Goal: Task Accomplishment & Management: Use online tool/utility

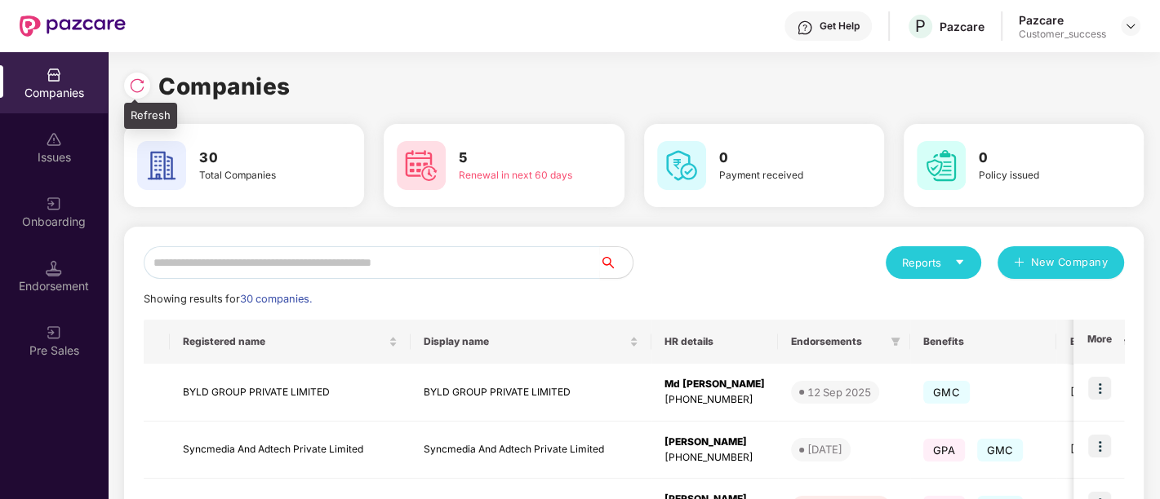
click at [136, 103] on div "Refresh" at bounding box center [150, 116] width 53 height 26
click at [137, 87] on img at bounding box center [137, 86] width 16 height 16
click at [408, 255] on input "text" at bounding box center [372, 262] width 456 height 33
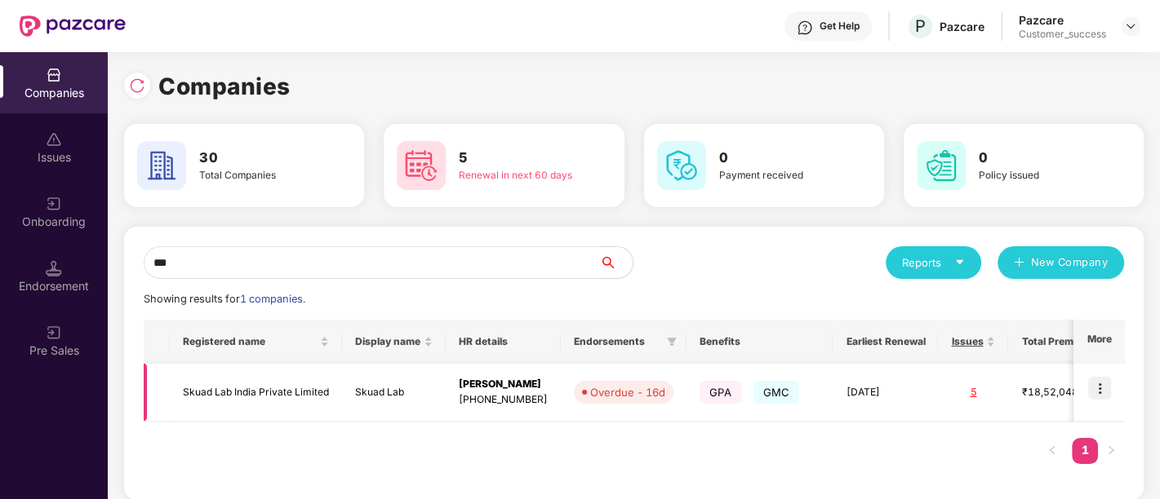
type input "***"
click at [1100, 393] on img at bounding box center [1099, 388] width 23 height 23
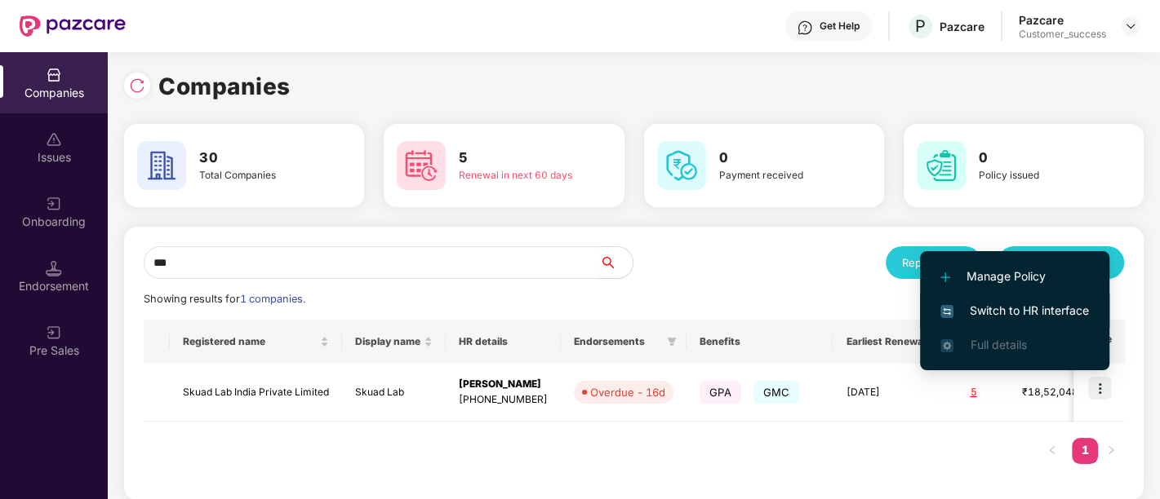
click at [998, 306] on span "Switch to HR interface" at bounding box center [1014, 311] width 149 height 18
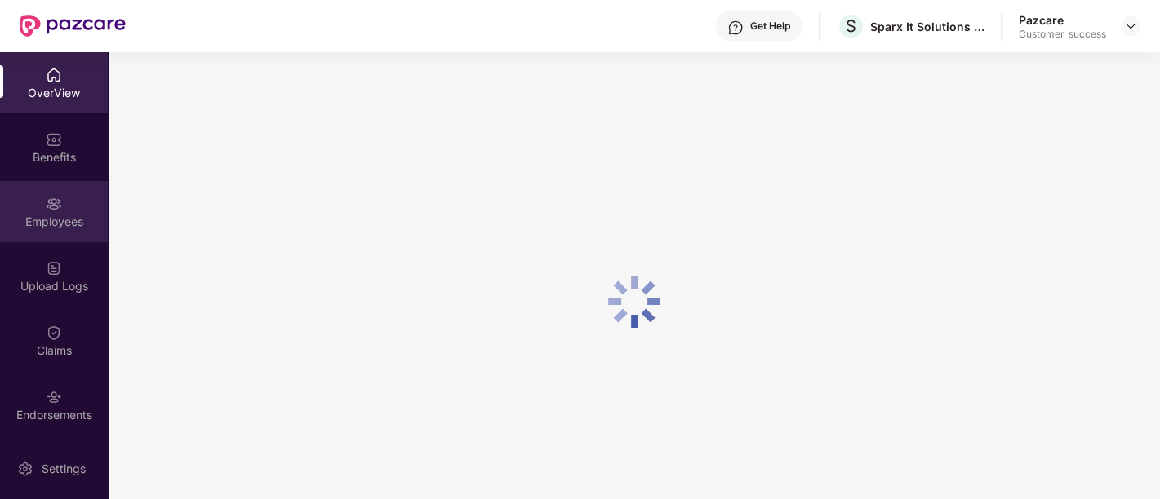
click at [57, 221] on div "Employees" at bounding box center [54, 222] width 108 height 16
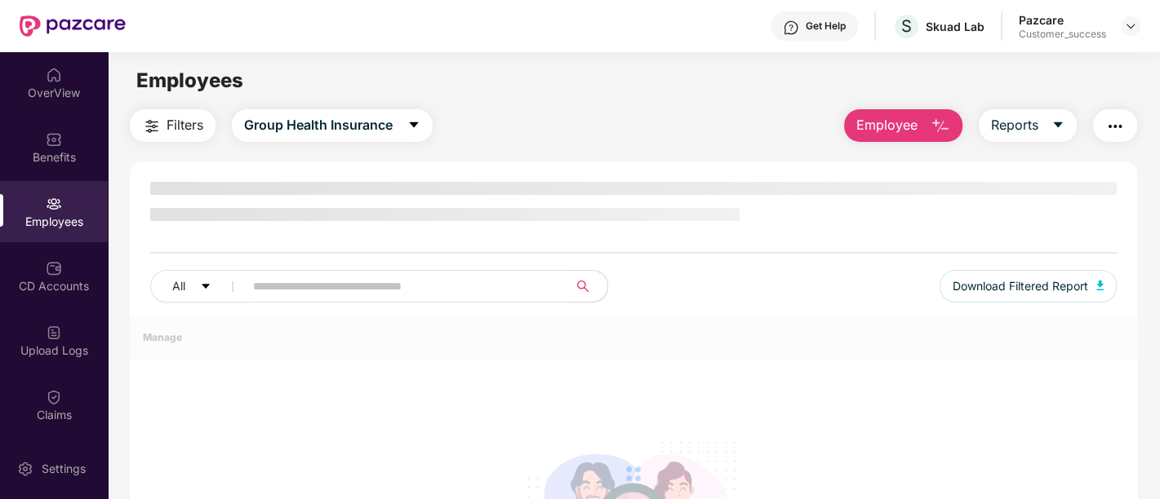
click at [295, 284] on input "text" at bounding box center [399, 286] width 293 height 24
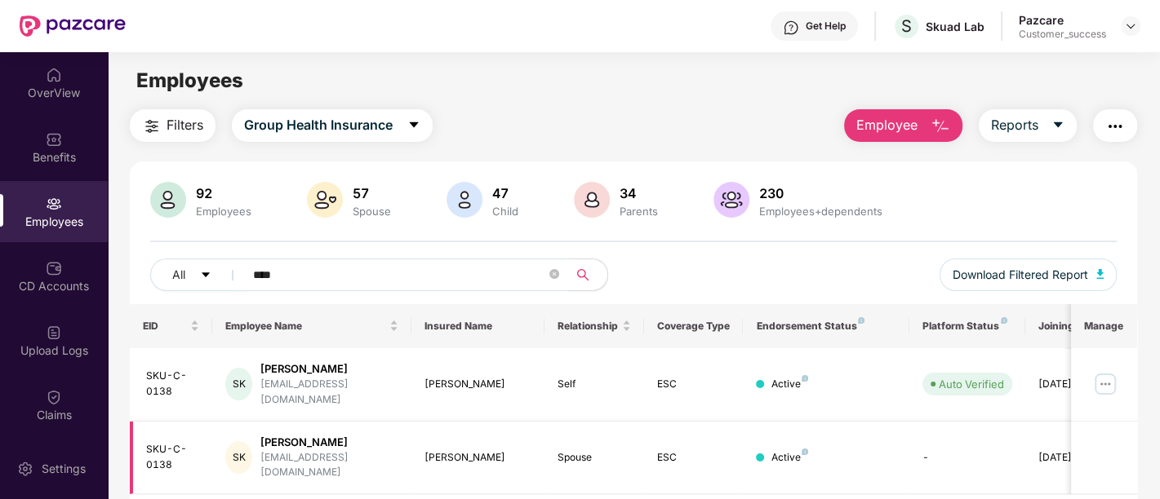
scroll to position [51, 0]
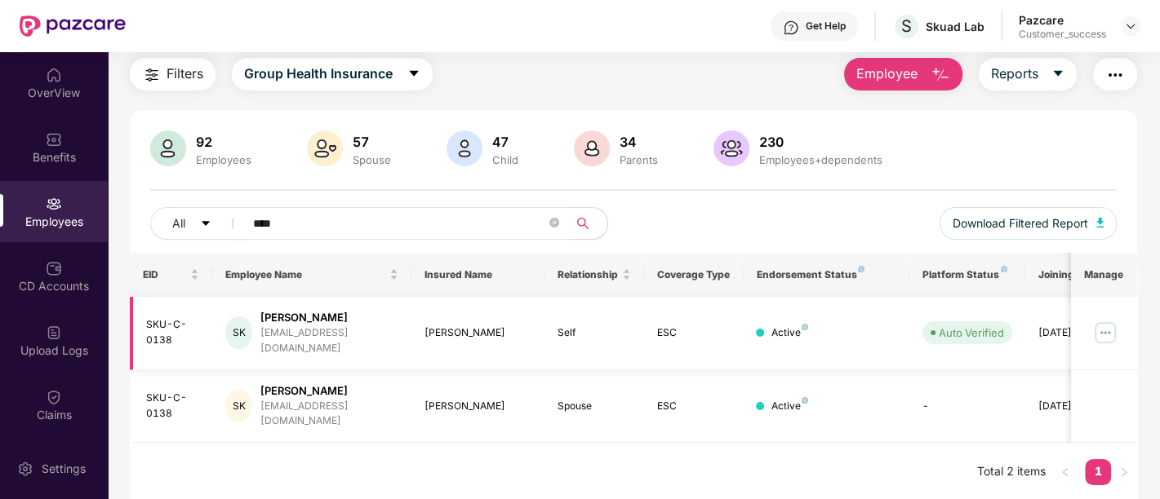
type input "****"
click at [1103, 329] on img at bounding box center [1105, 333] width 26 height 26
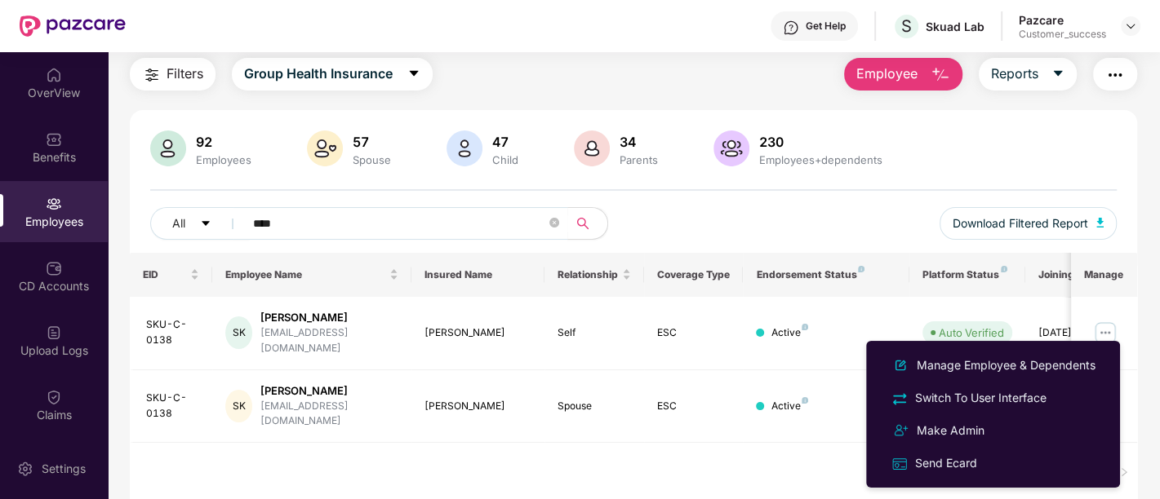
click at [784, 485] on main "Employees Filters Group Health Insurance Employee Reports 92 Employees 57 Spous…" at bounding box center [633, 250] width 1051 height 499
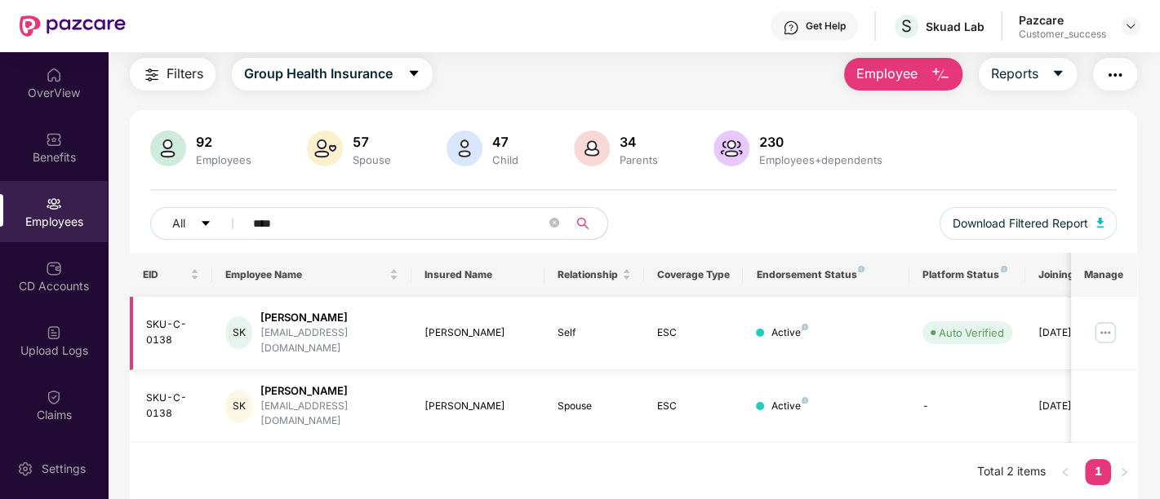
click at [1098, 322] on img at bounding box center [1105, 333] width 26 height 26
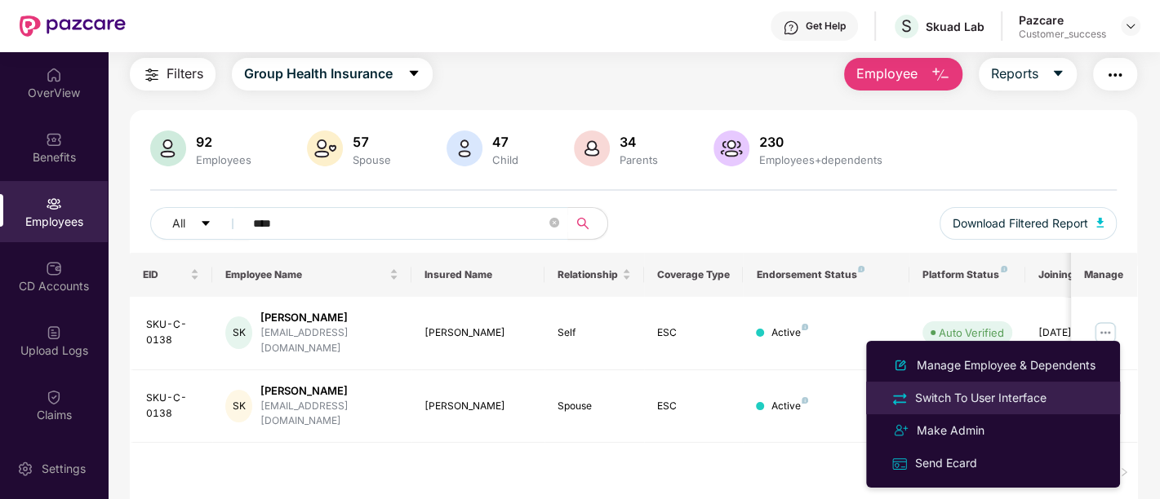
click at [940, 390] on div "Switch To User Interface" at bounding box center [981, 398] width 138 height 18
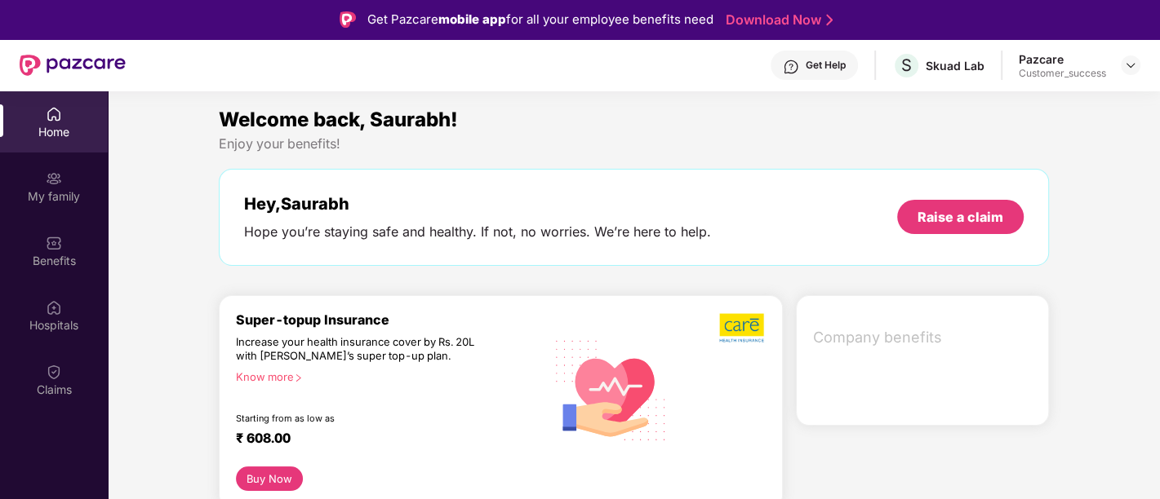
click at [47, 228] on div "Benefits" at bounding box center [54, 250] width 108 height 61
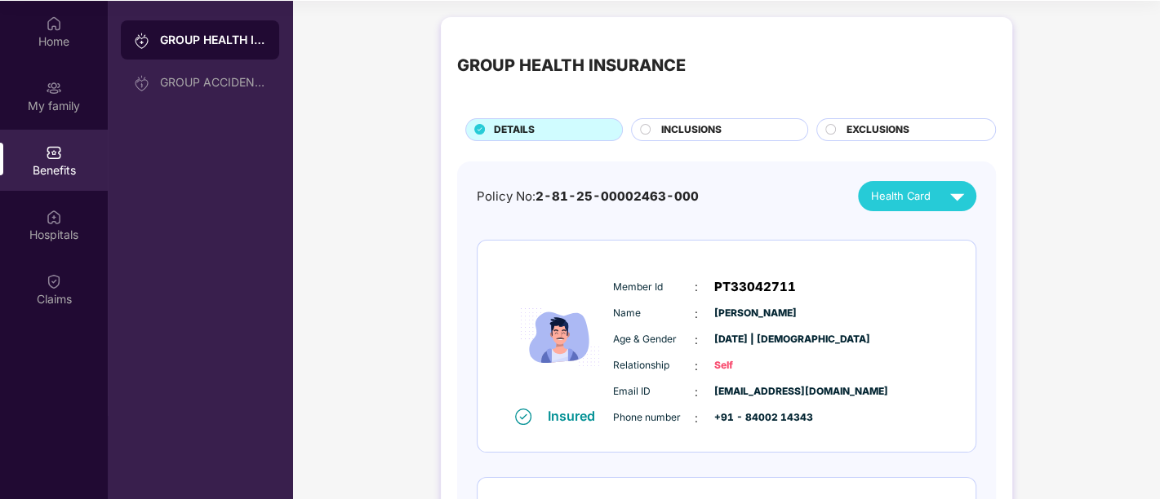
scroll to position [0, 0]
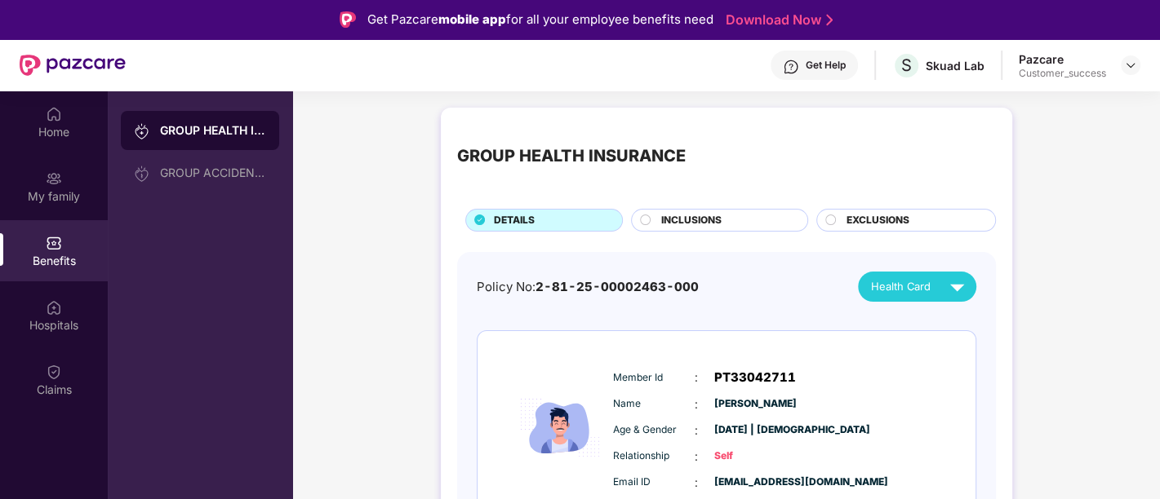
click at [57, 256] on div "Benefits" at bounding box center [54, 261] width 108 height 16
click at [746, 220] on div "INCLUSIONS" at bounding box center [726, 222] width 146 height 18
